Goal: Task Accomplishment & Management: Use online tool/utility

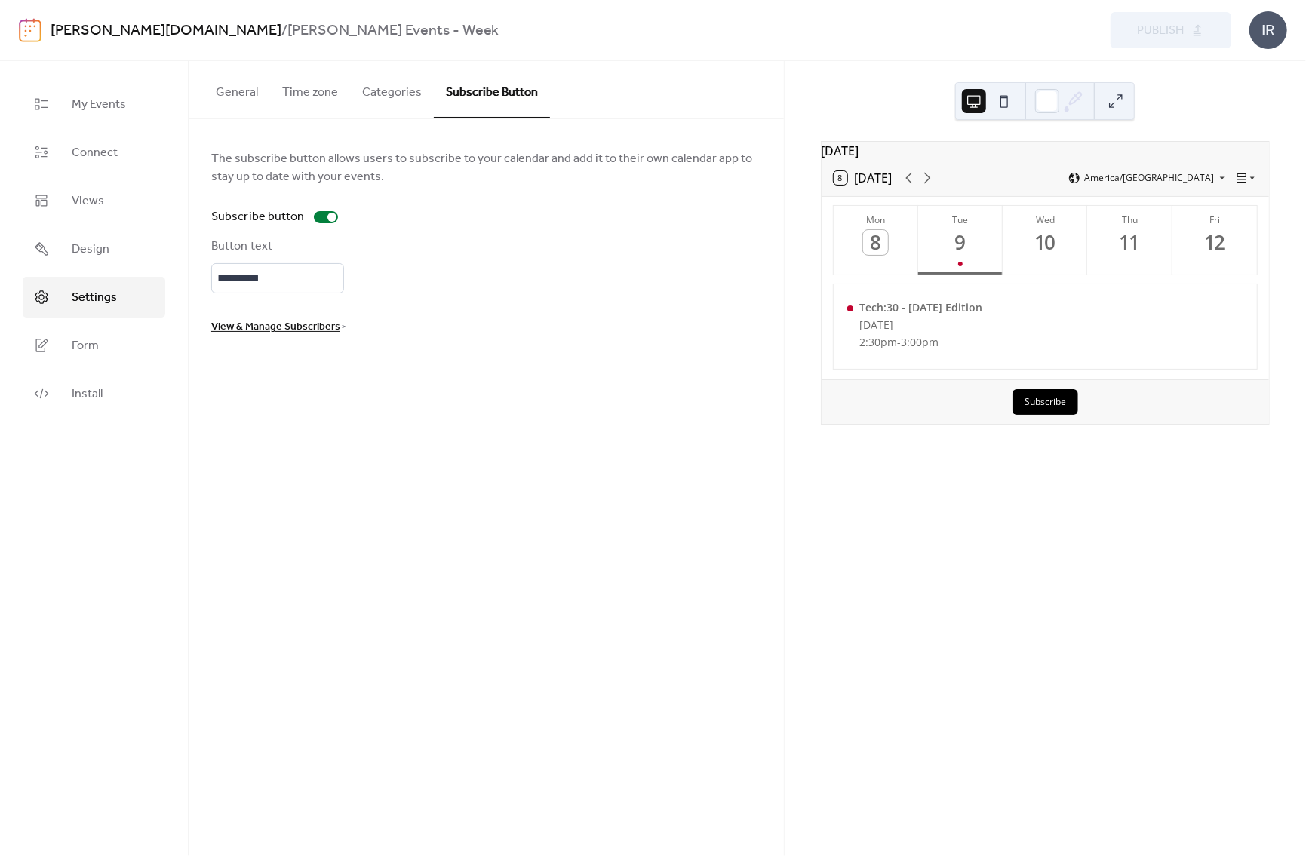
click at [236, 87] on button "General" at bounding box center [237, 89] width 66 height 56
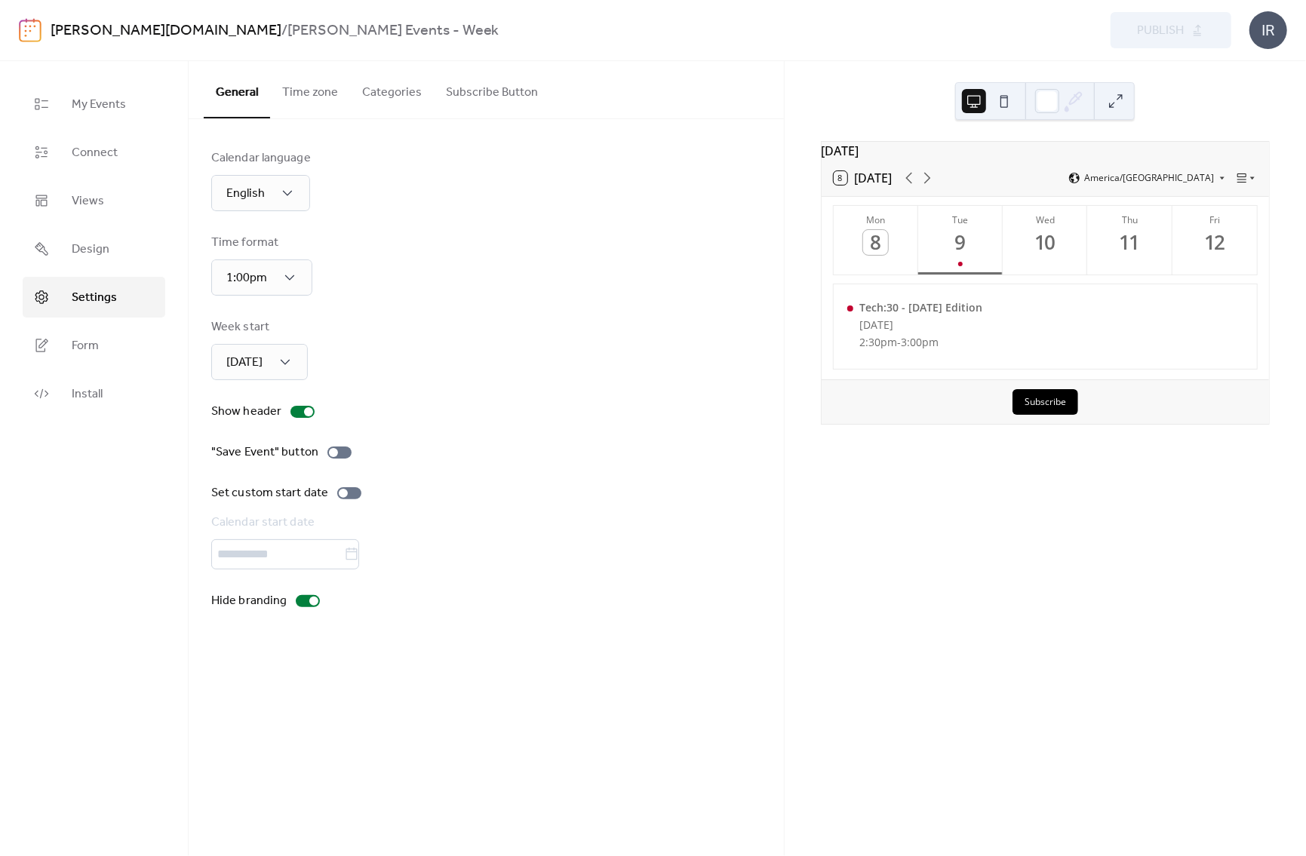
click at [100, 29] on link "[PERSON_NAME][DOMAIN_NAME]" at bounding box center [166, 31] width 231 height 29
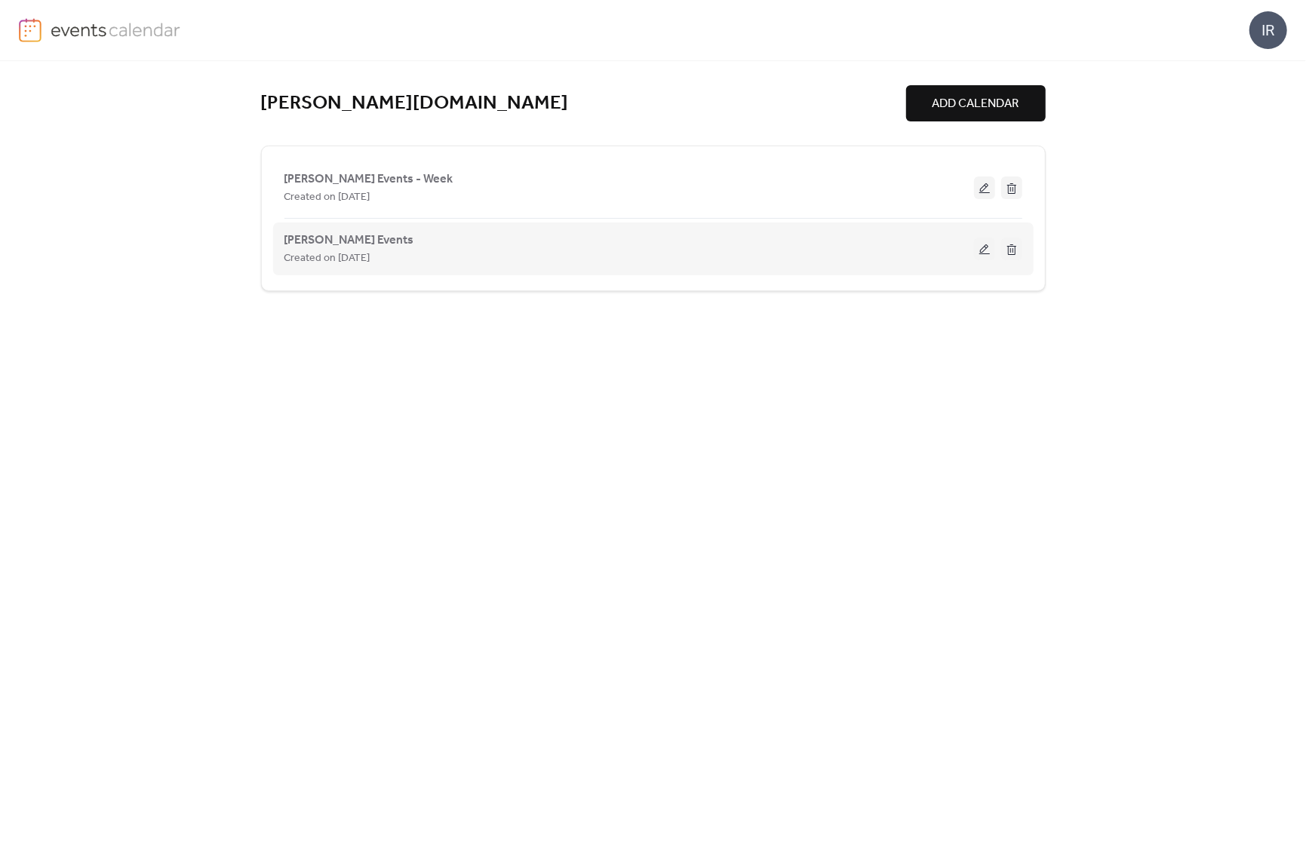
click at [577, 254] on div "Created on [DATE]" at bounding box center [629, 258] width 690 height 18
click at [989, 247] on button at bounding box center [984, 249] width 21 height 23
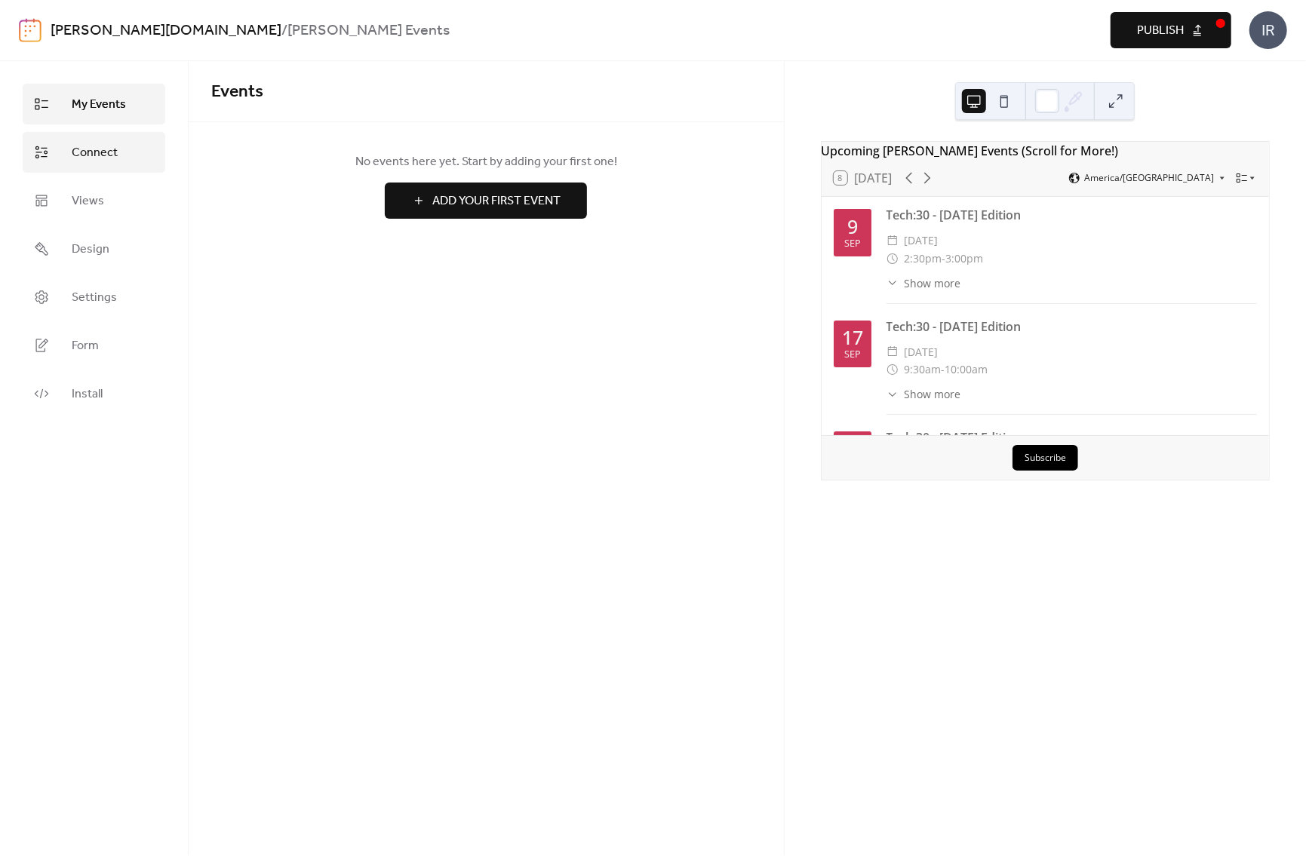
click at [102, 149] on span "Connect" at bounding box center [95, 153] width 46 height 18
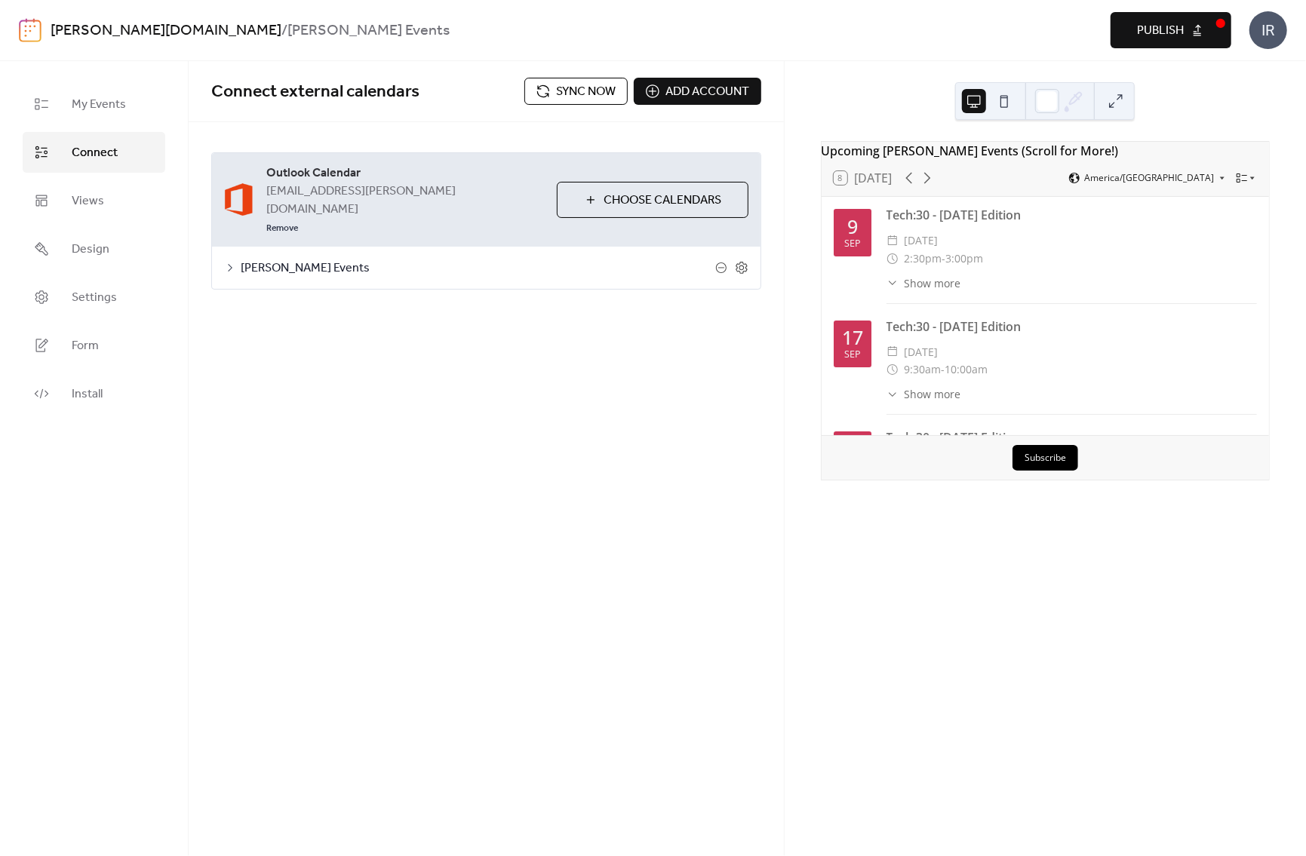
click at [229, 262] on icon at bounding box center [230, 268] width 12 height 12
click at [332, 351] on div at bounding box center [332, 355] width 9 height 9
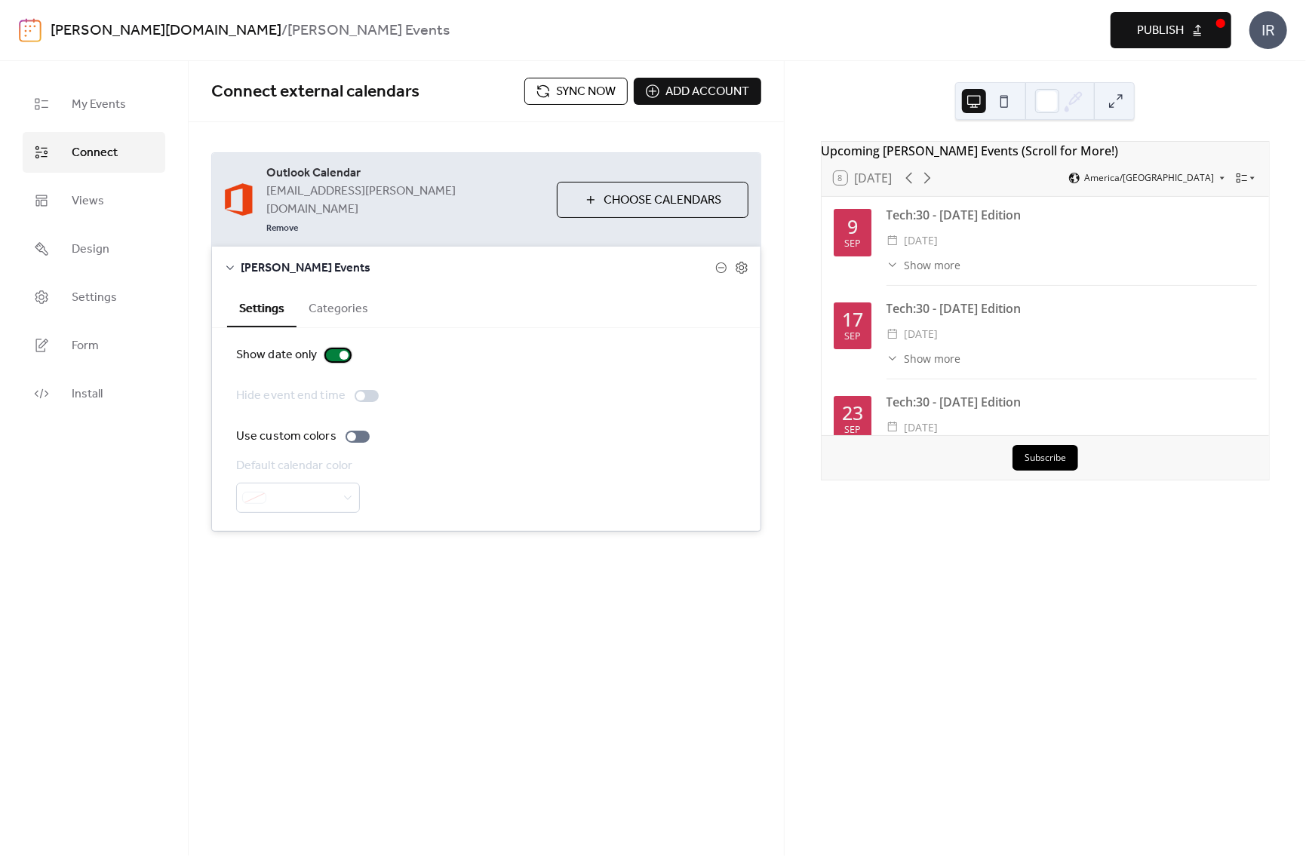
click at [332, 349] on div at bounding box center [338, 355] width 24 height 12
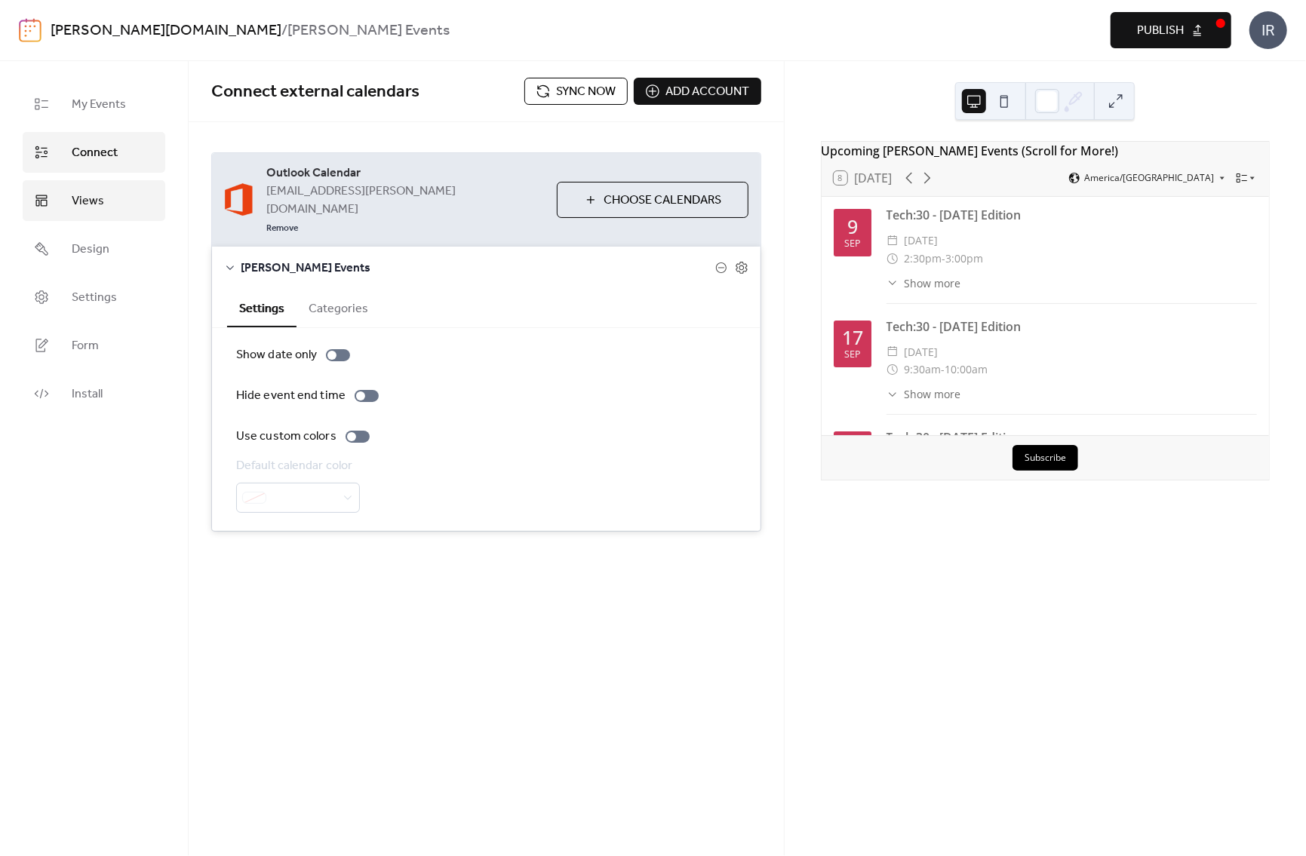
click at [100, 200] on span "Views" at bounding box center [88, 201] width 32 height 18
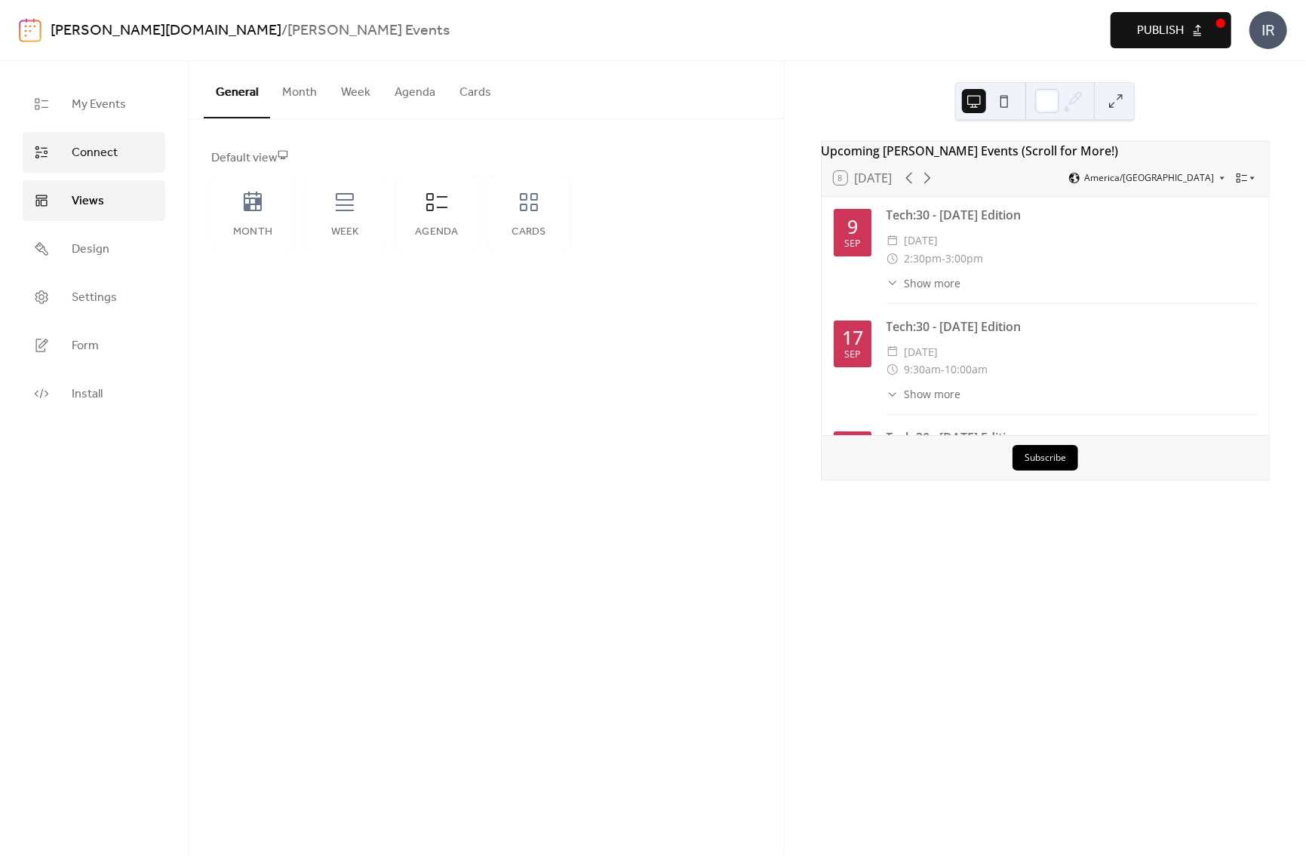
click at [94, 155] on span "Connect" at bounding box center [95, 153] width 46 height 18
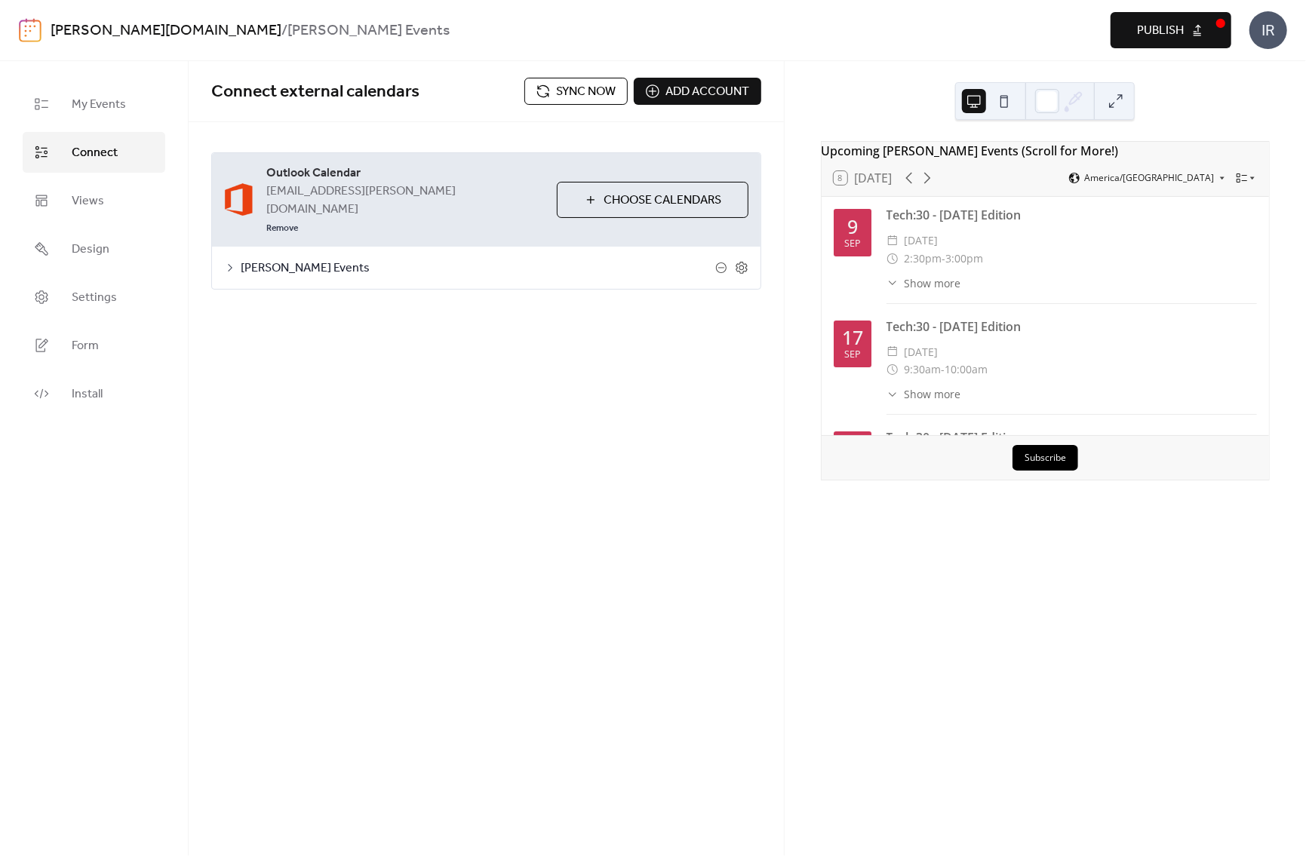
click at [567, 91] on span "Sync now" at bounding box center [587, 92] width 60 height 18
click at [610, 341] on div "Connect external calendars Sync now Add account Outlook Calendar [EMAIL_ADDRESS…" at bounding box center [486, 458] width 595 height 795
click at [1179, 25] on span "Publish" at bounding box center [1160, 31] width 47 height 18
click at [151, 558] on div "My Events Connect Views Design Settings Form Install" at bounding box center [94, 458] width 189 height 795
